Goal: Task Accomplishment & Management: Complete application form

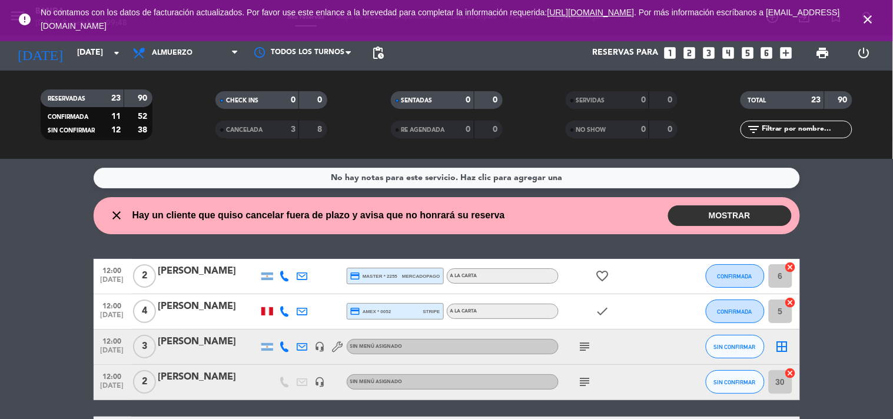
click at [586, 377] on icon "subject" at bounding box center [585, 382] width 14 height 14
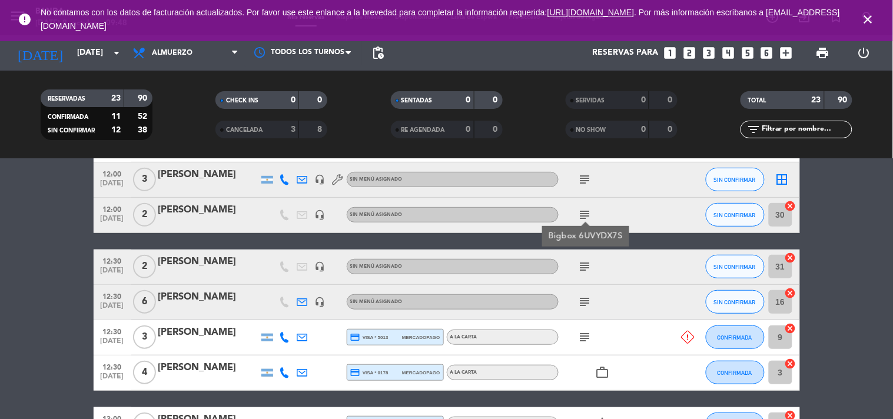
scroll to position [168, 0]
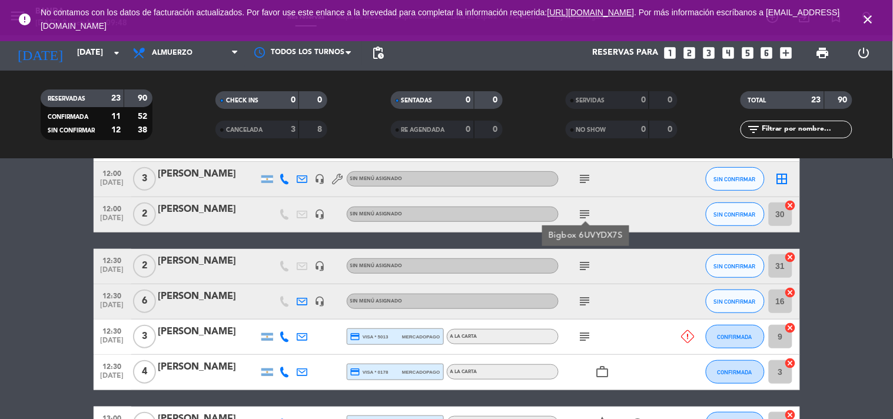
click at [583, 340] on icon "subject" at bounding box center [585, 337] width 14 height 14
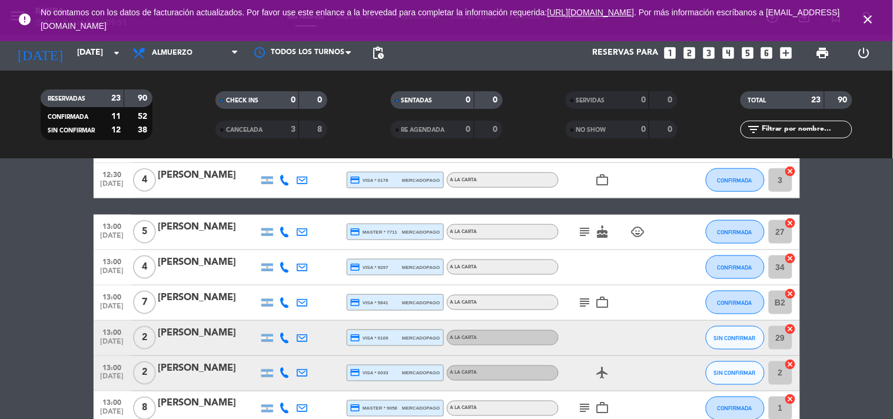
scroll to position [360, 0]
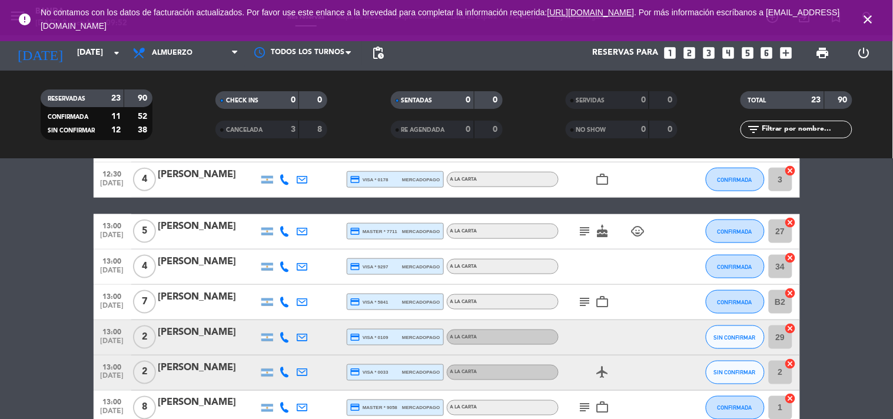
click at [584, 306] on icon "subject" at bounding box center [585, 302] width 14 height 14
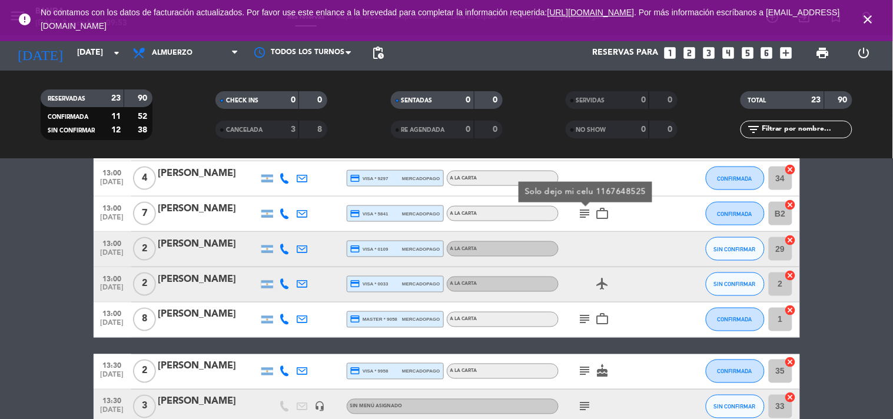
scroll to position [449, 0]
click at [584, 306] on div "subject work_outline" at bounding box center [611, 319] width 106 height 35
click at [584, 315] on icon "subject" at bounding box center [585, 319] width 14 height 14
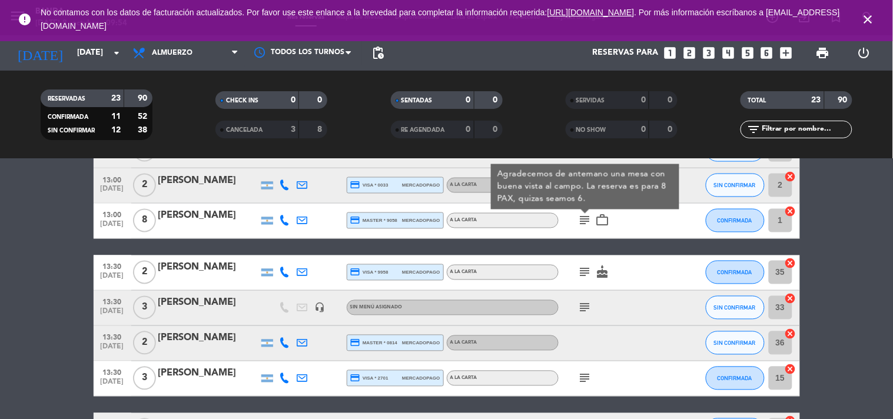
scroll to position [557, 0]
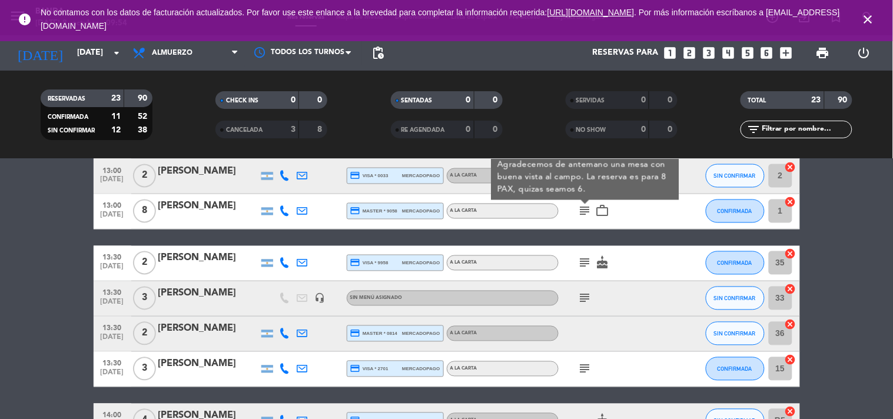
click at [586, 266] on icon "subject" at bounding box center [585, 263] width 14 height 14
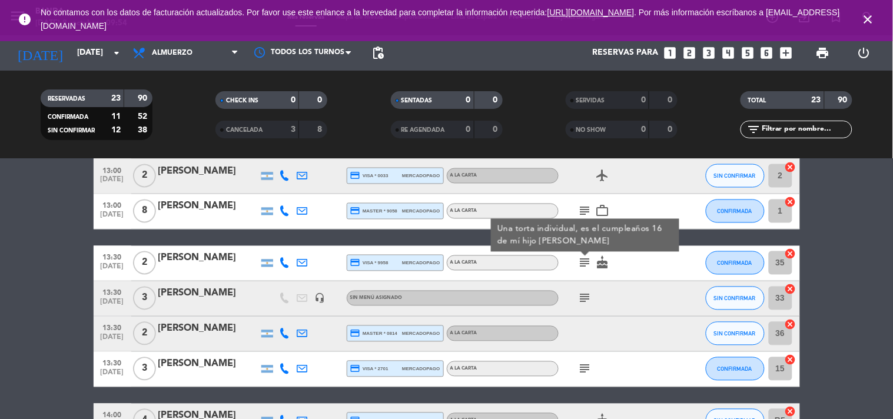
click at [584, 291] on icon "subject" at bounding box center [585, 298] width 14 height 14
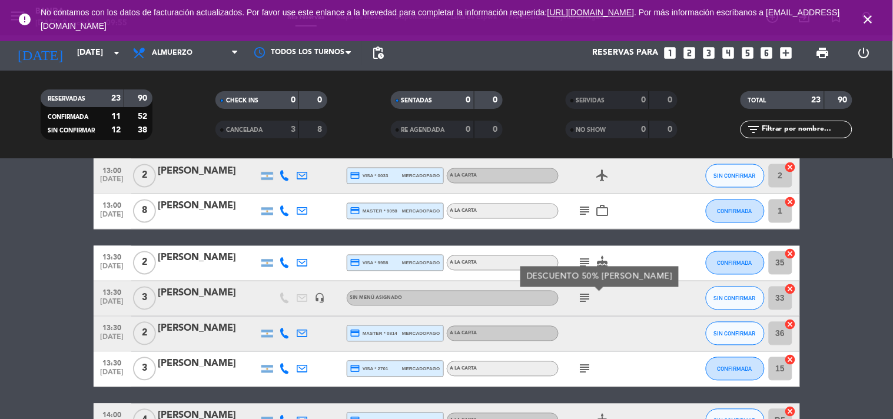
click at [584, 367] on icon "subject" at bounding box center [585, 369] width 14 height 14
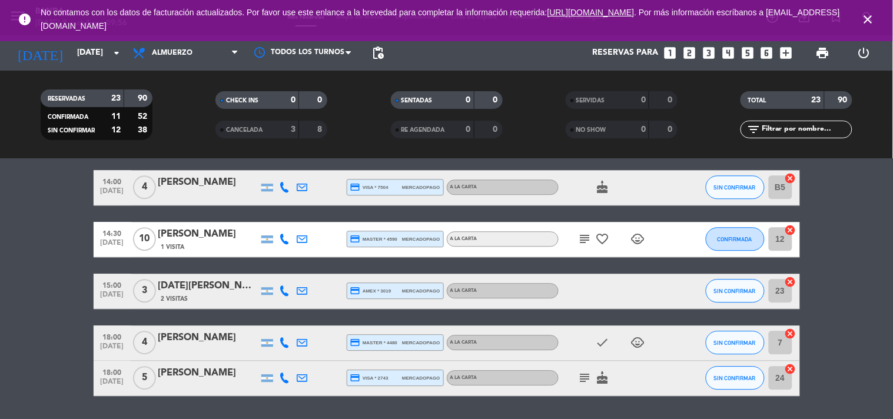
scroll to position [791, 0]
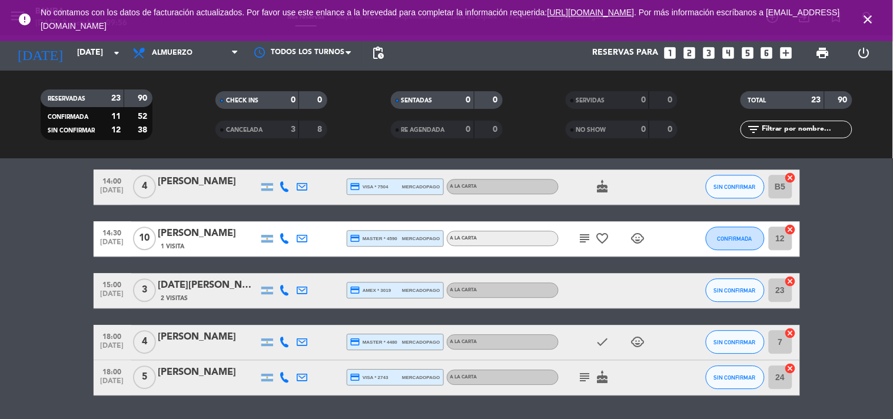
click at [583, 240] on icon "subject" at bounding box center [585, 238] width 14 height 14
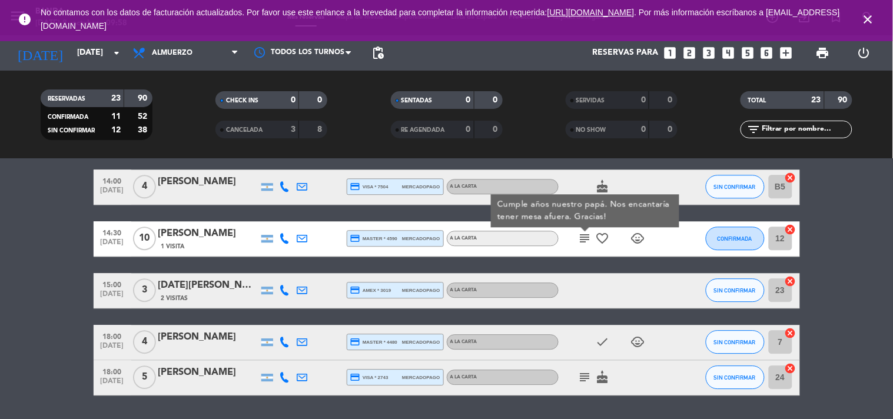
click at [583, 240] on icon "subject" at bounding box center [585, 238] width 14 height 14
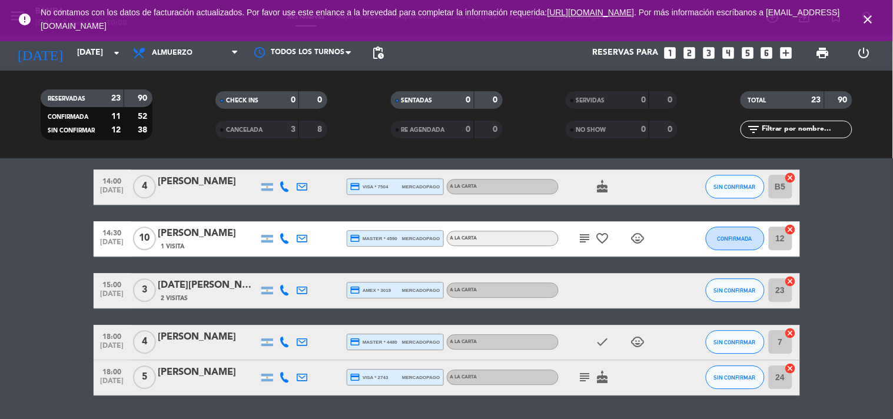
click at [691, 48] on icon "looks_two" at bounding box center [688, 52] width 15 height 15
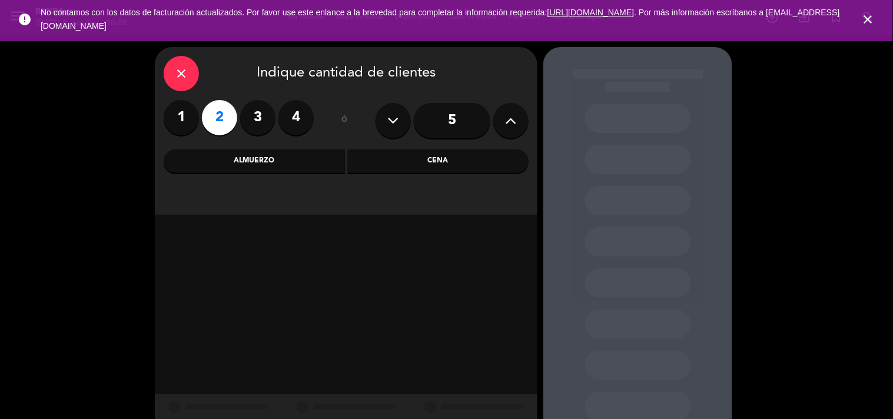
click at [280, 169] on div "Almuerzo" at bounding box center [254, 161] width 181 height 24
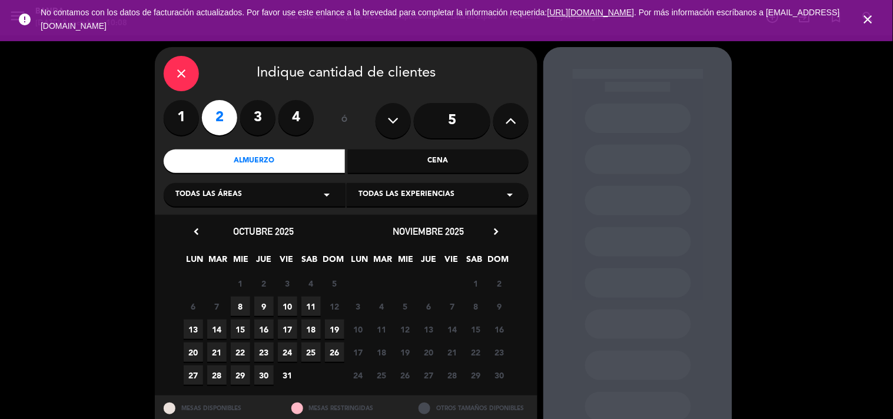
click at [265, 309] on span "9" at bounding box center [263, 306] width 19 height 19
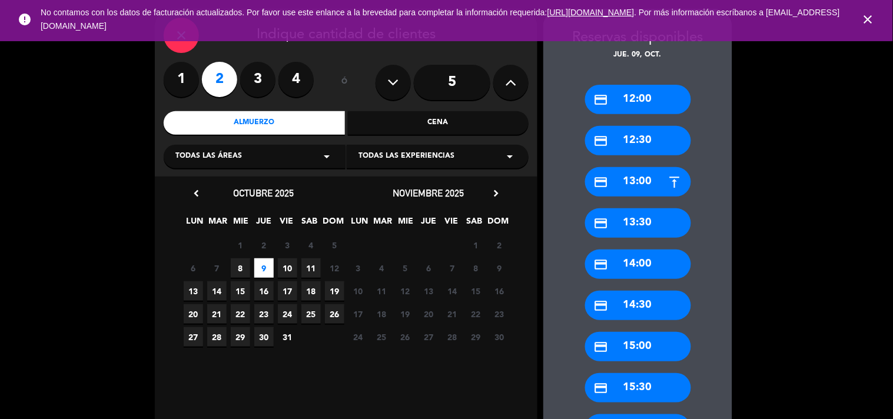
click at [634, 273] on div "credit_card 14:00" at bounding box center [638, 264] width 106 height 29
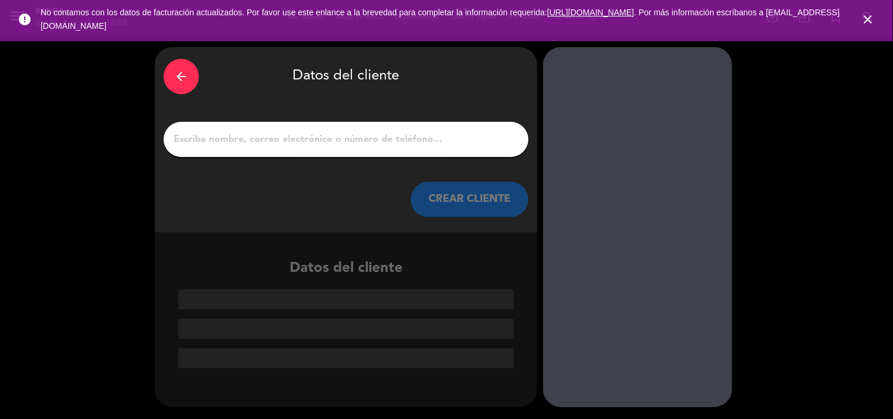
scroll to position [0, 0]
click at [442, 147] on input "1" at bounding box center [345, 139] width 347 height 16
paste input "[PERSON_NAME]"
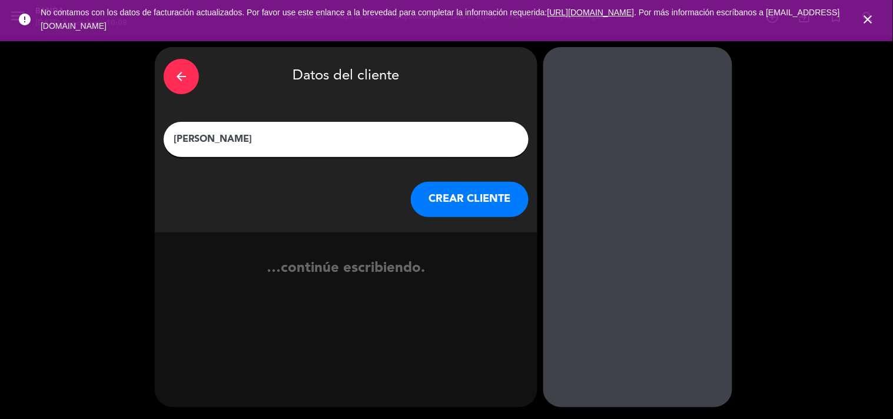
type input "[PERSON_NAME]"
click at [444, 214] on button "CREAR CLIENTE" at bounding box center [470, 199] width 118 height 35
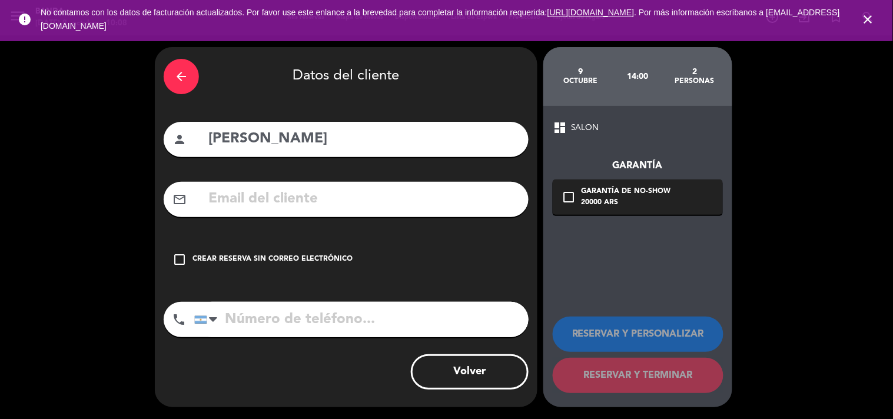
click at [354, 198] on input "text" at bounding box center [363, 199] width 312 height 24
paste input "[EMAIL_ADDRESS][DOMAIN_NAME]"
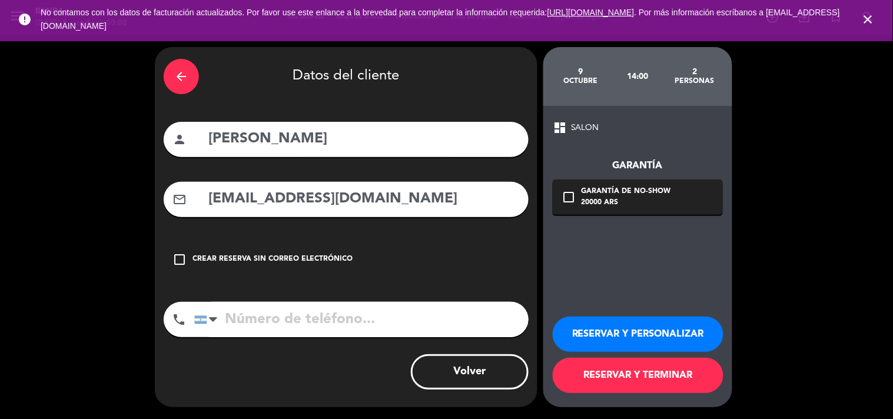
type input "[EMAIL_ADDRESS][DOMAIN_NAME]"
click at [345, 325] on input "tel" at bounding box center [361, 319] width 334 height 35
click at [372, 324] on input "tel" at bounding box center [361, 319] width 334 height 35
paste input "[PHONE_NUMBER]"
type input "[PHONE_NUMBER]"
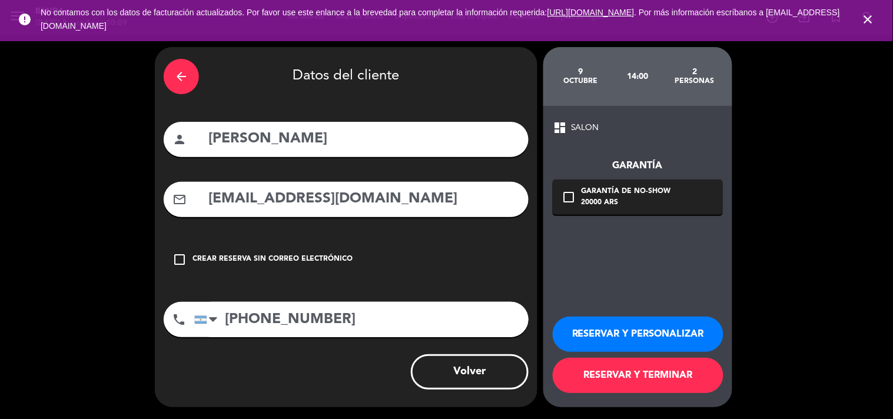
click at [592, 371] on button "RESERVAR Y TERMINAR" at bounding box center [638, 375] width 171 height 35
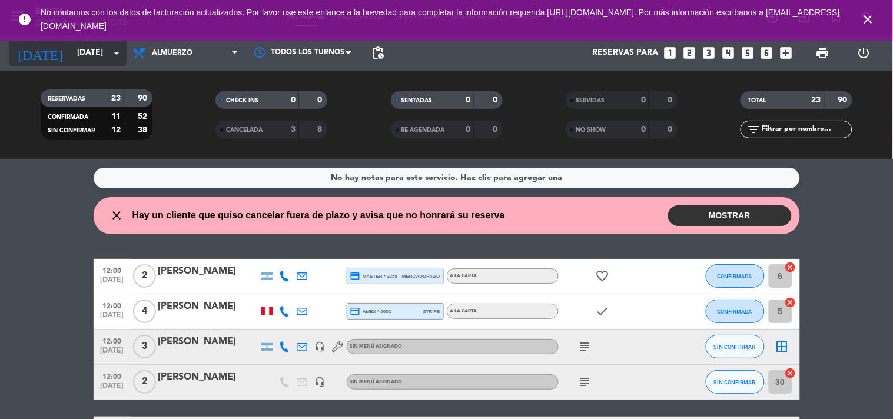
click at [106, 65] on div "[DATE] [DATE] arrow_drop_down" at bounding box center [68, 53] width 118 height 26
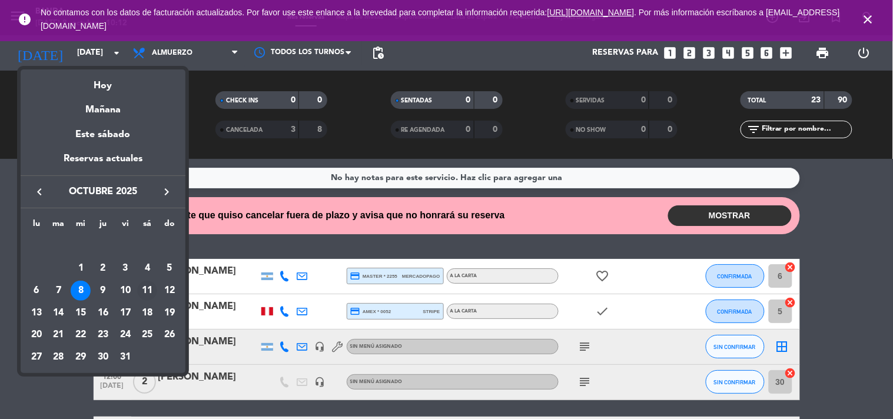
click at [148, 286] on div "11" at bounding box center [147, 291] width 20 height 20
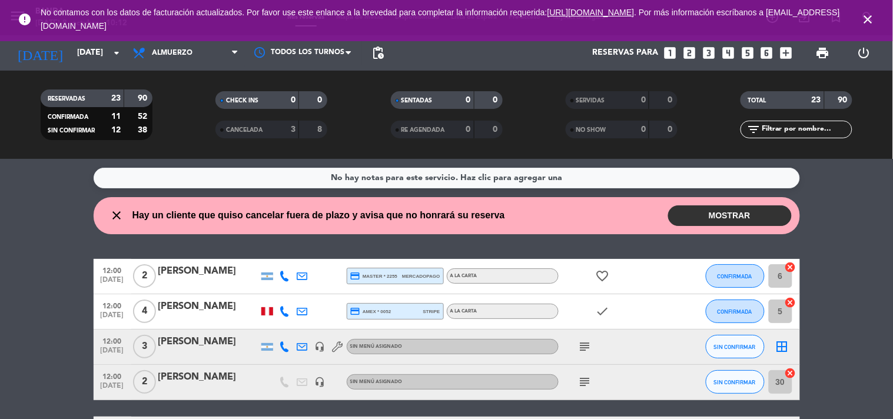
type input "[DATE]"
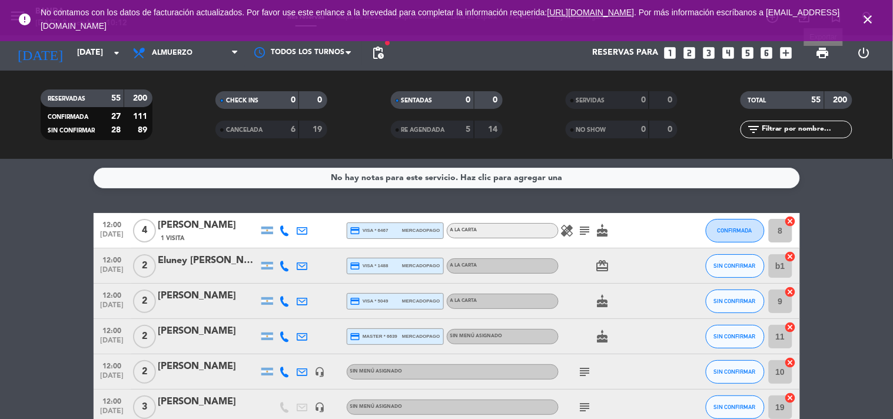
click at [803, 56] on span "print" at bounding box center [823, 53] width 14 height 14
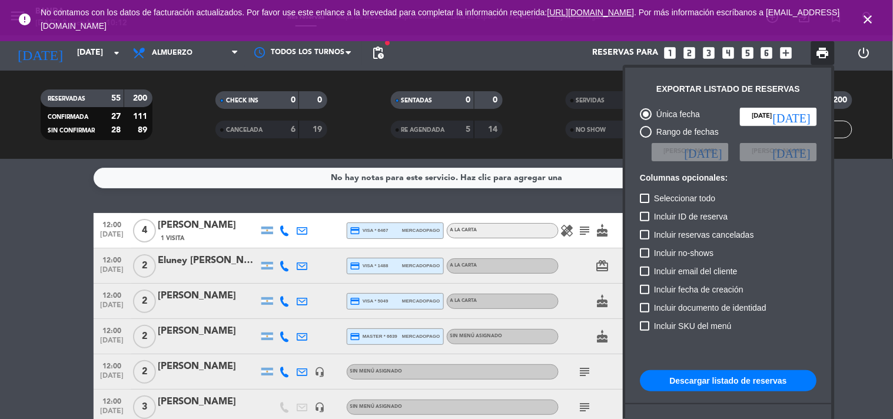
scroll to position [71, 0]
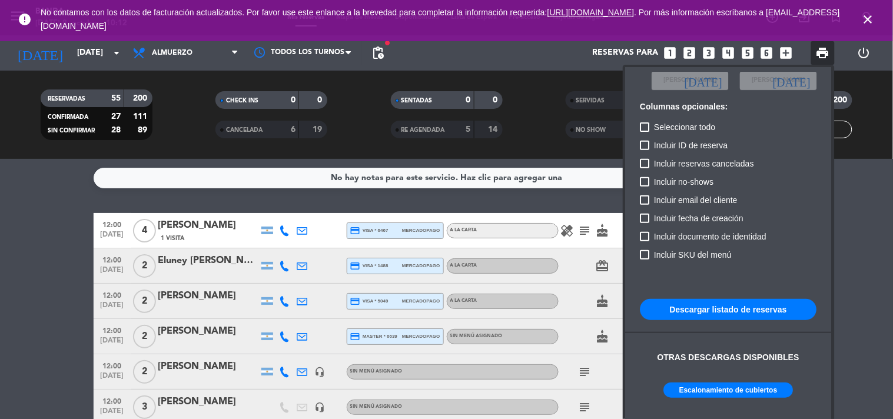
click at [720, 377] on button "Escalonamiento de cubiertos" at bounding box center [728, 390] width 129 height 15
click at [191, 54] on div at bounding box center [446, 209] width 893 height 419
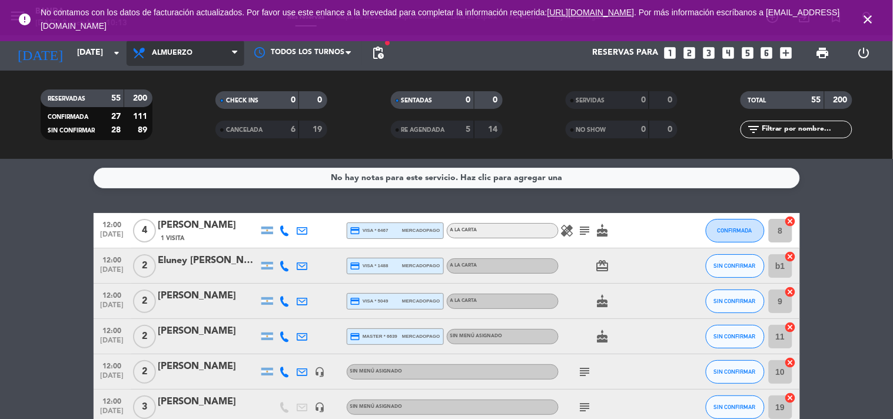
click at [191, 54] on span "Almuerzo" at bounding box center [172, 53] width 41 height 8
click at [184, 124] on div "menu Banda [DATE] 8. octubre - 10:13 Mis reservas Mapa de mesas Disponibilidad …" at bounding box center [446, 79] width 893 height 159
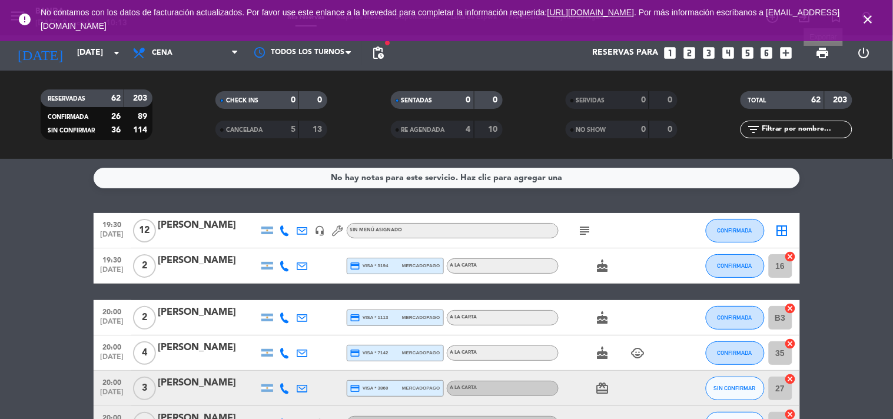
click at [803, 48] on span "print" at bounding box center [823, 53] width 14 height 14
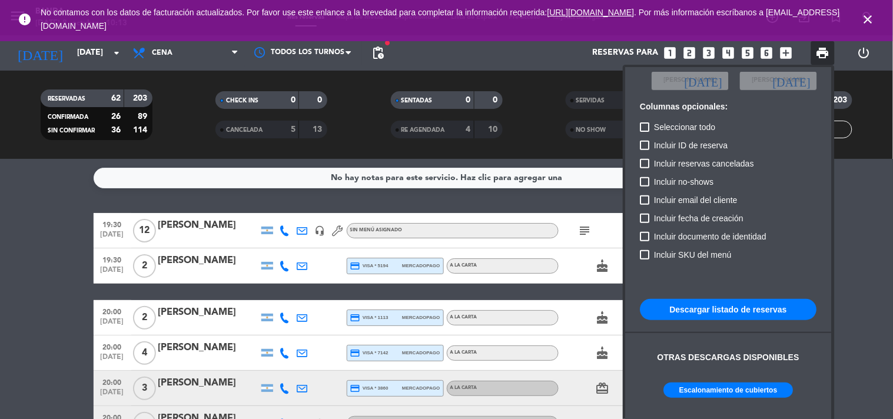
click at [724, 377] on button "Escalonamiento de cubiertos" at bounding box center [728, 390] width 129 height 15
